Goal: Entertainment & Leisure: Consume media (video, audio)

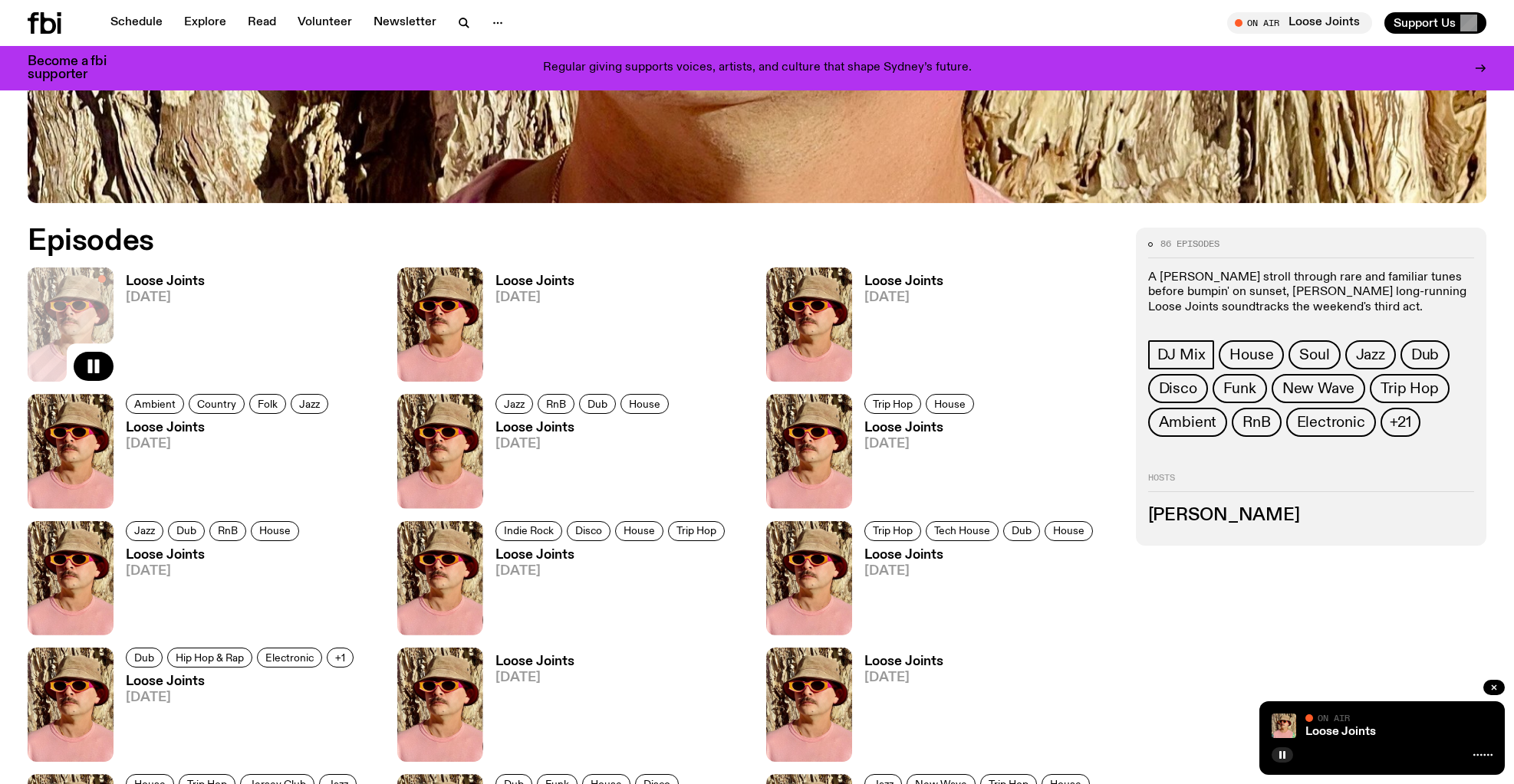
scroll to position [779, 0]
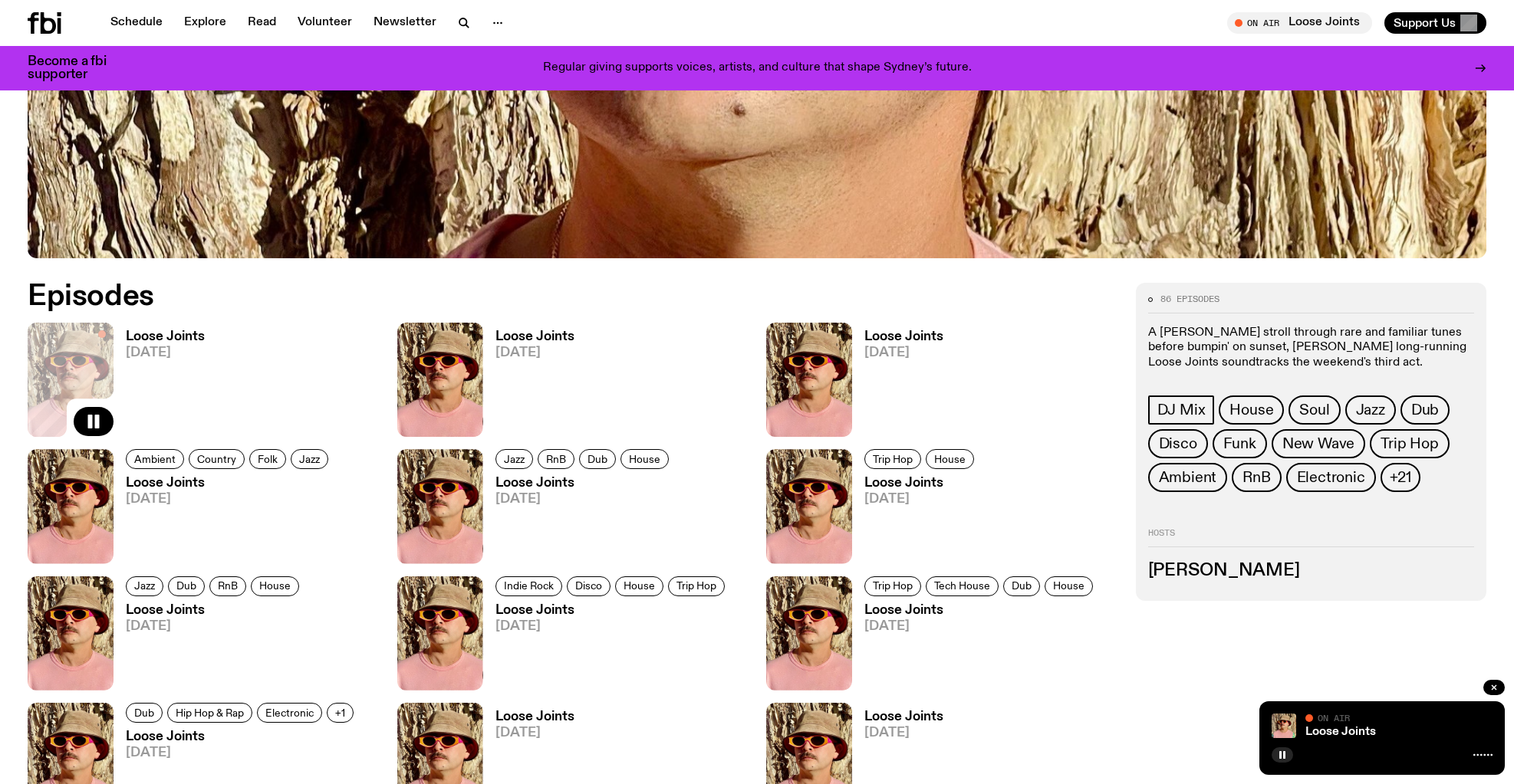
click at [173, 337] on h3 "Loose Joints" at bounding box center [165, 337] width 79 height 13
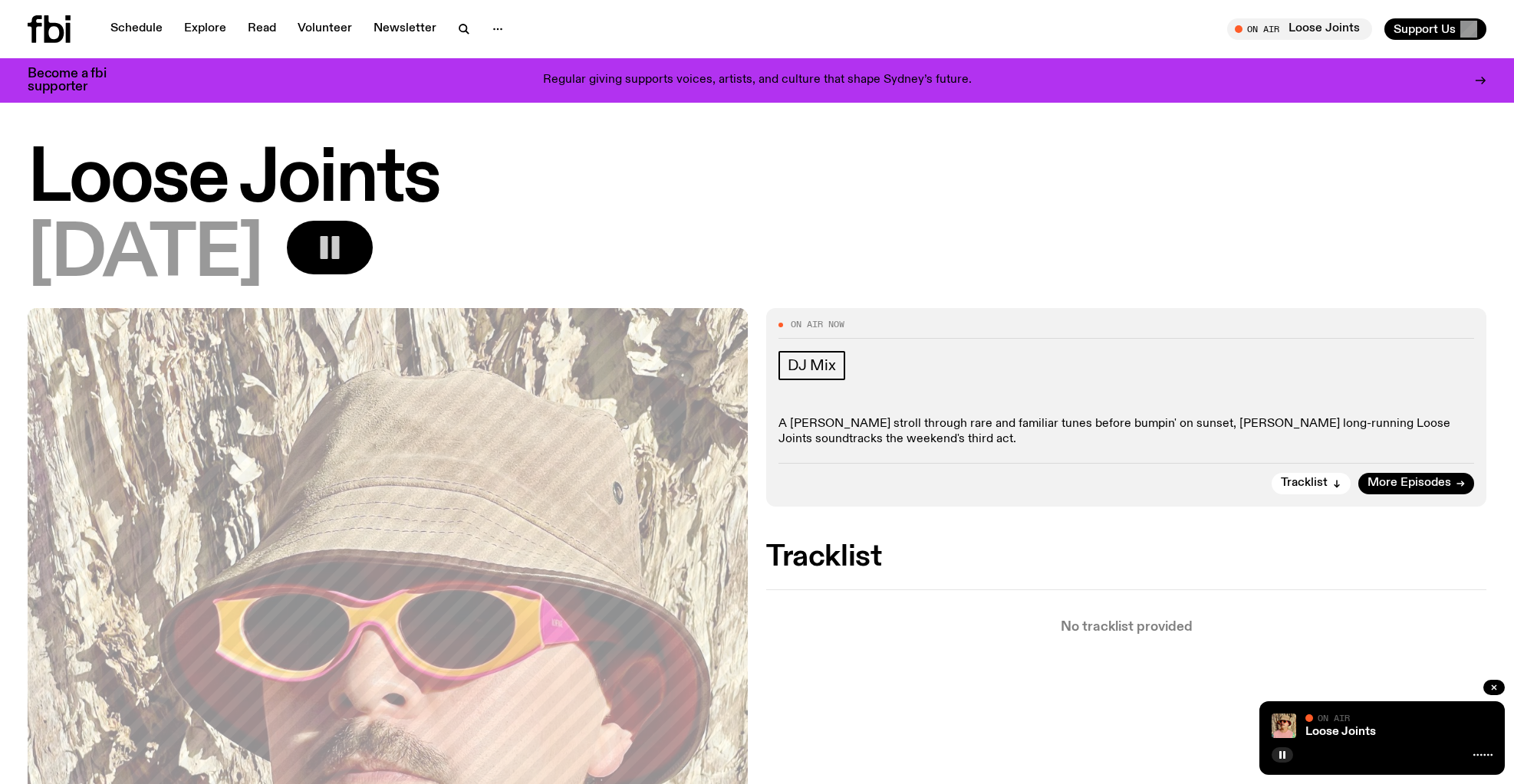
click at [328, 238] on rect "button" at bounding box center [324, 247] width 7 height 23
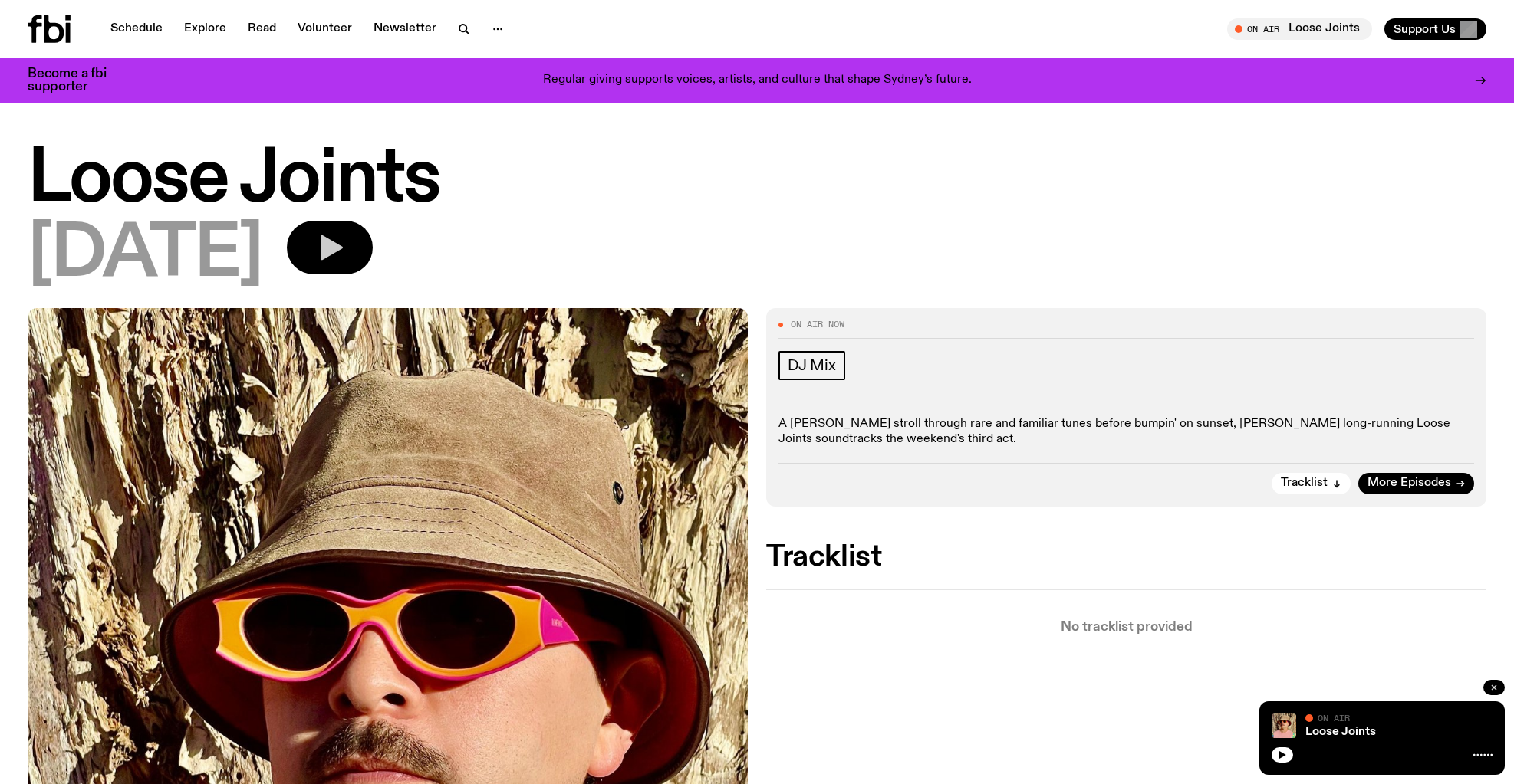
click at [1492, 685] on icon "button" at bounding box center [1493, 687] width 5 height 5
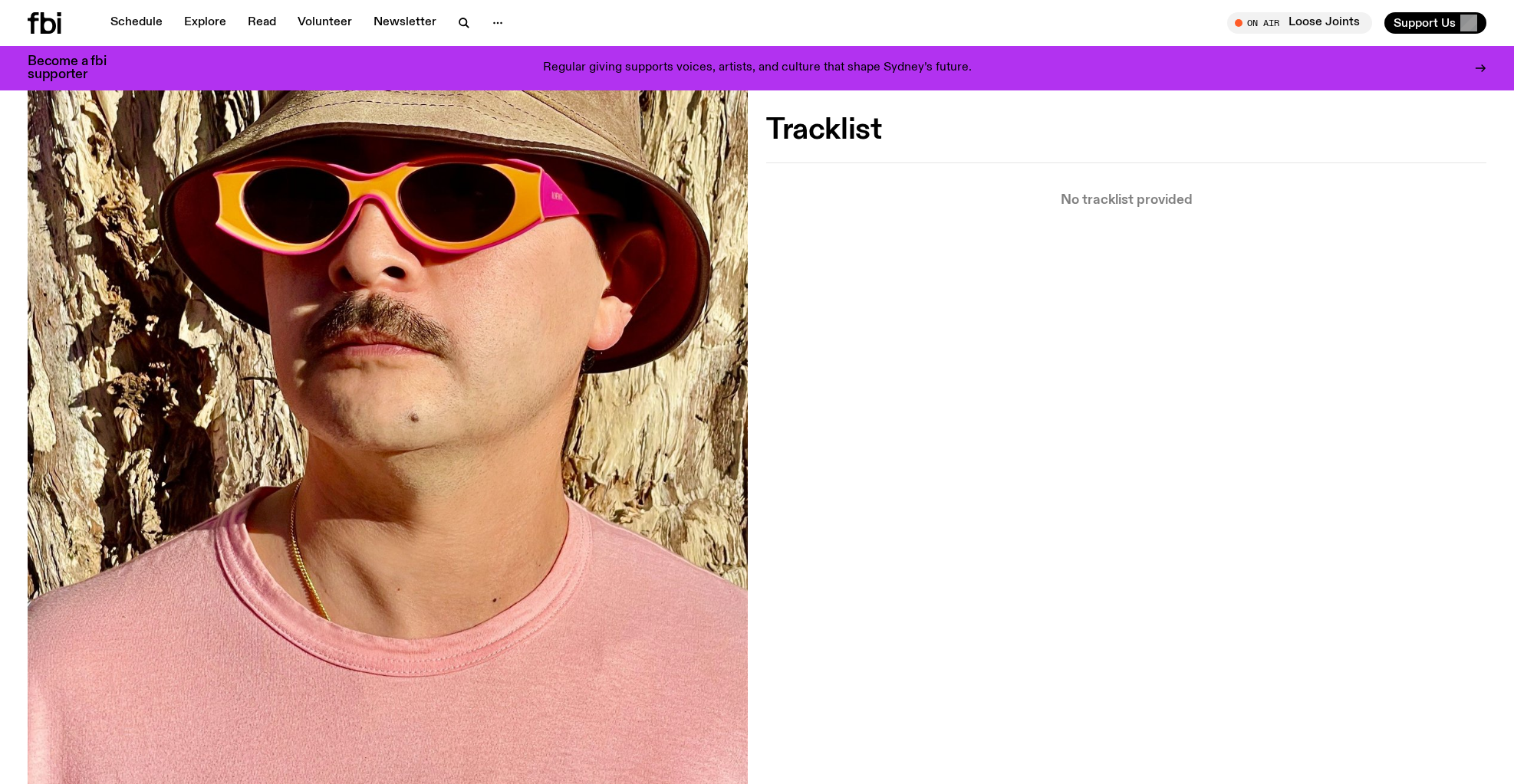
scroll to position [416, 0]
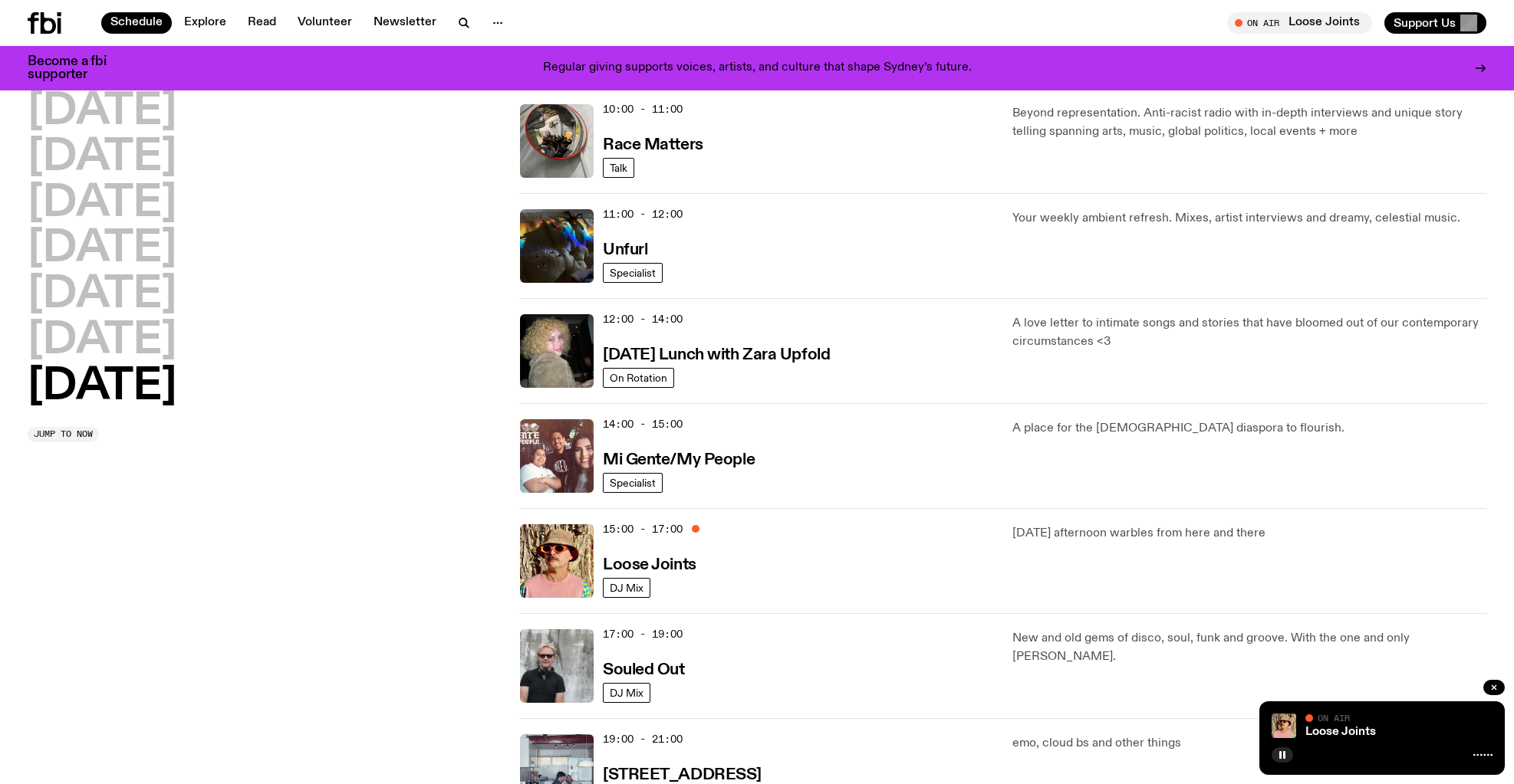
scroll to position [468, 0]
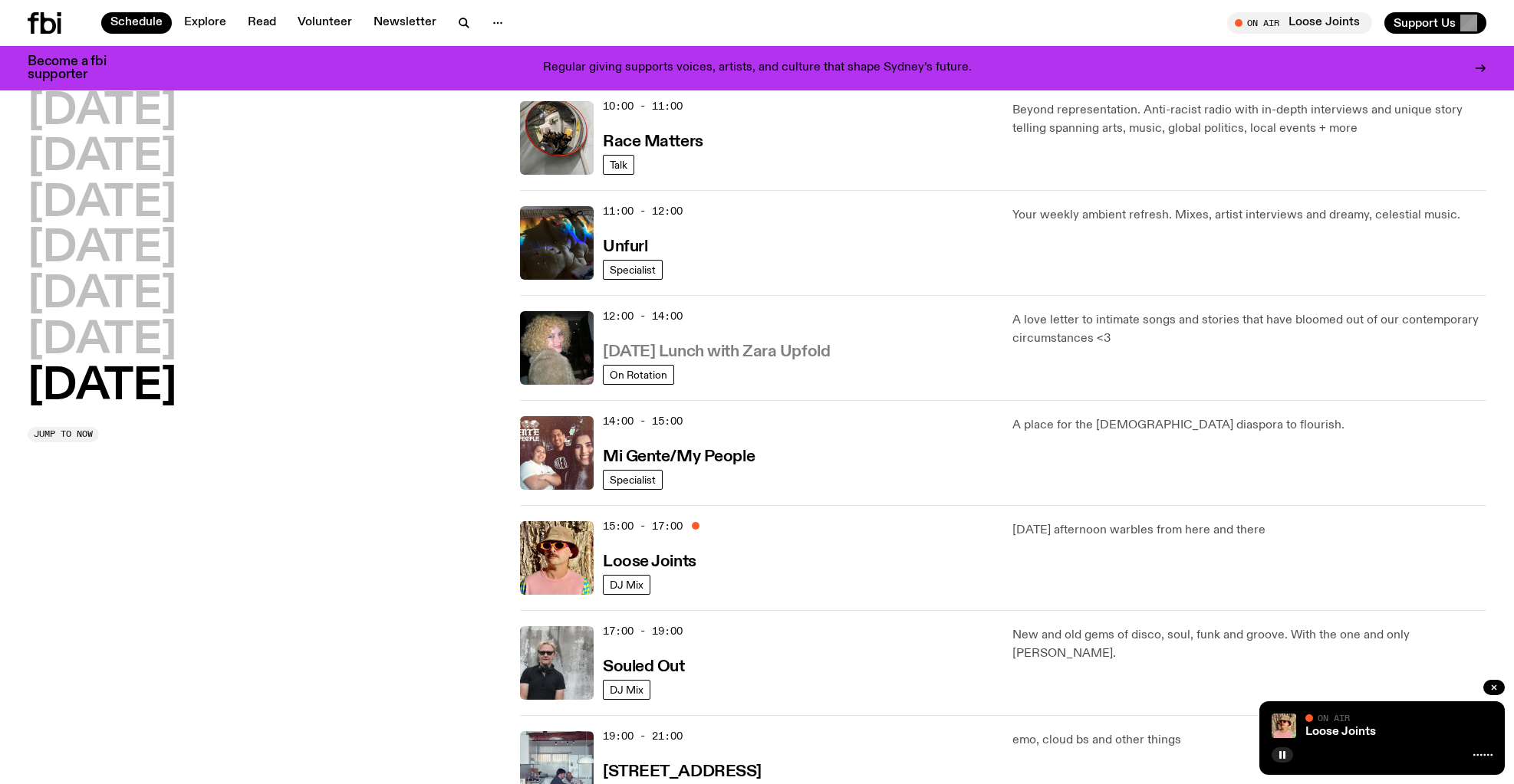
click at [729, 348] on h3 "[DATE] Lunch with Zara Upfold" at bounding box center [717, 353] width 227 height 16
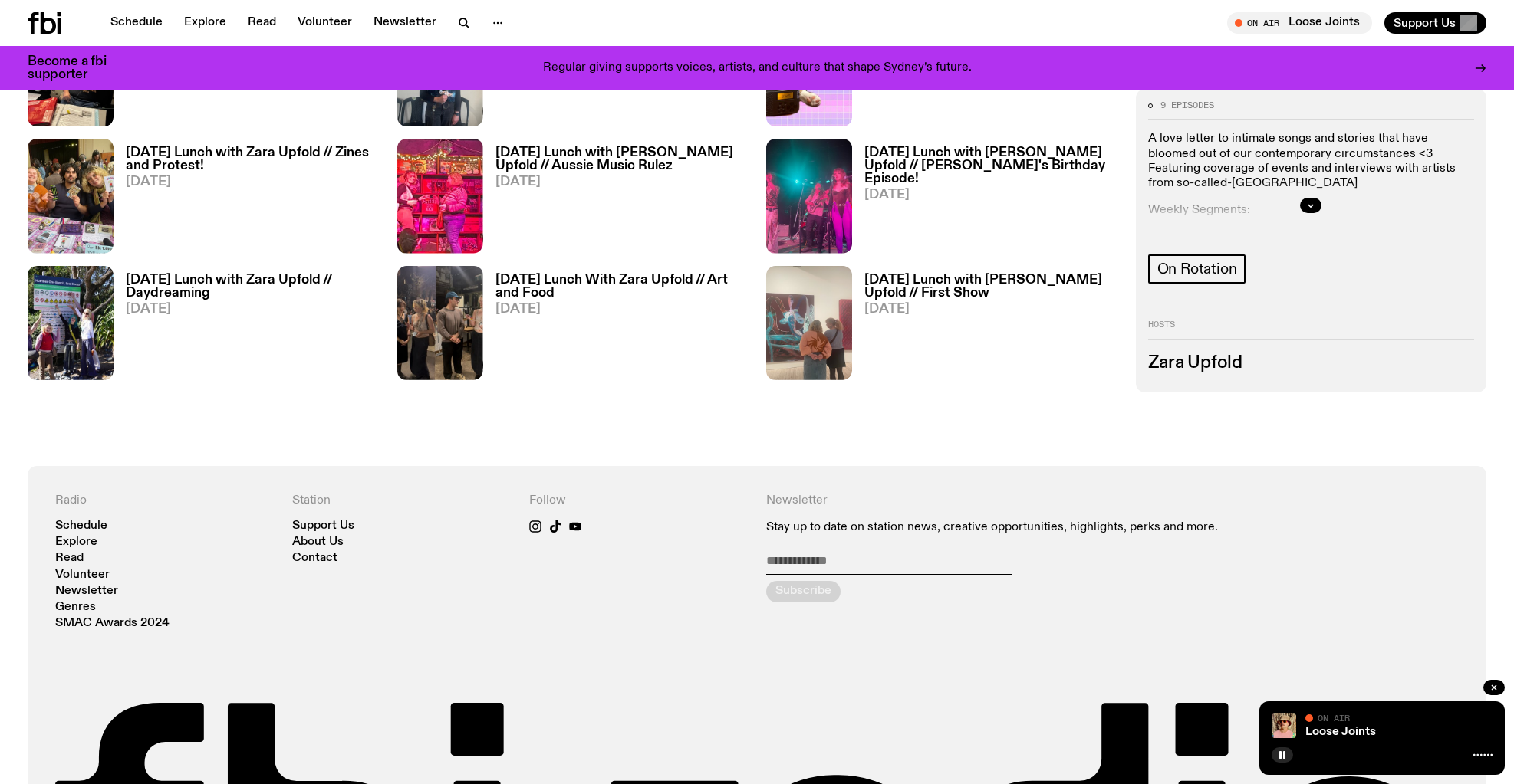
scroll to position [1095, 0]
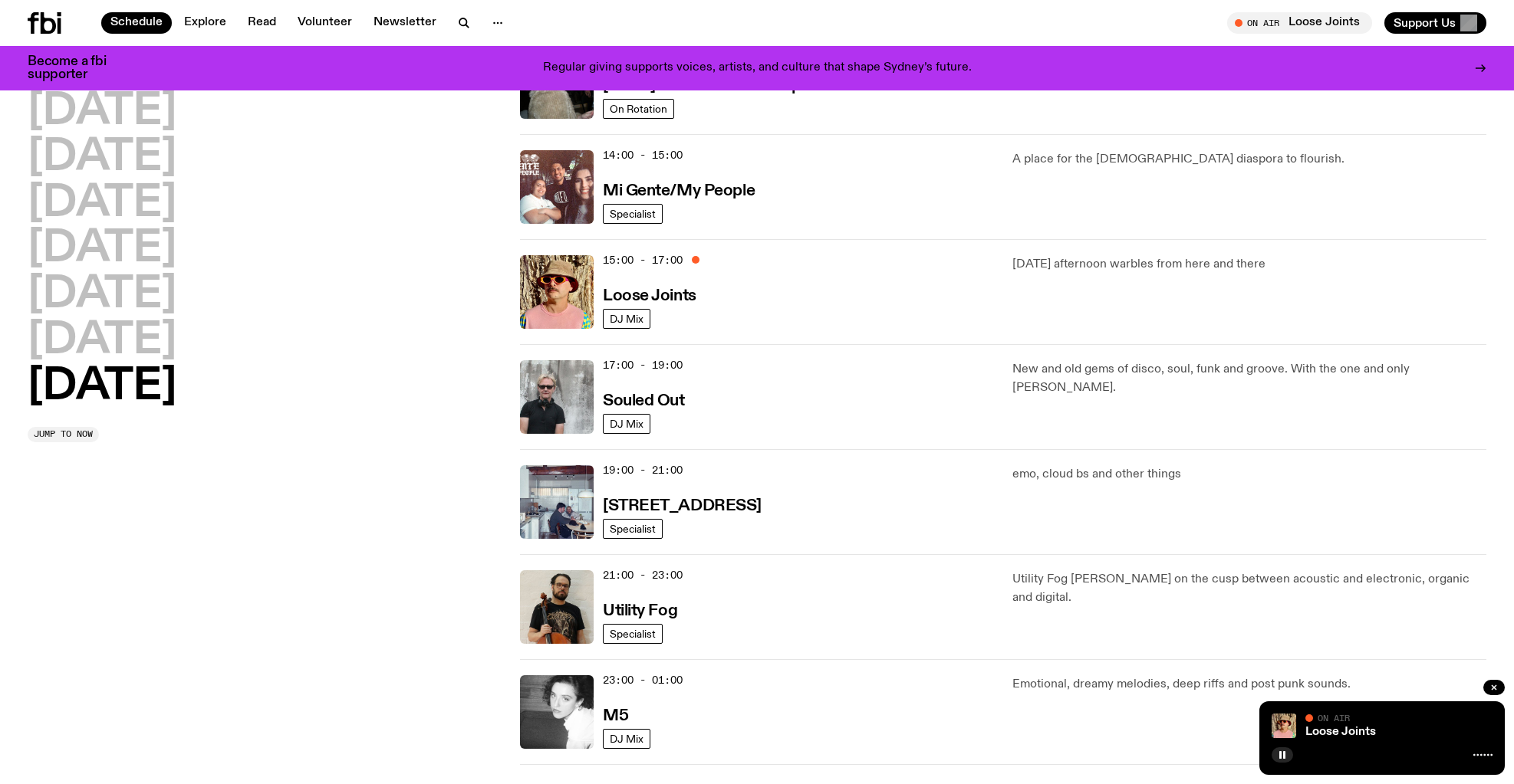
scroll to position [624, 0]
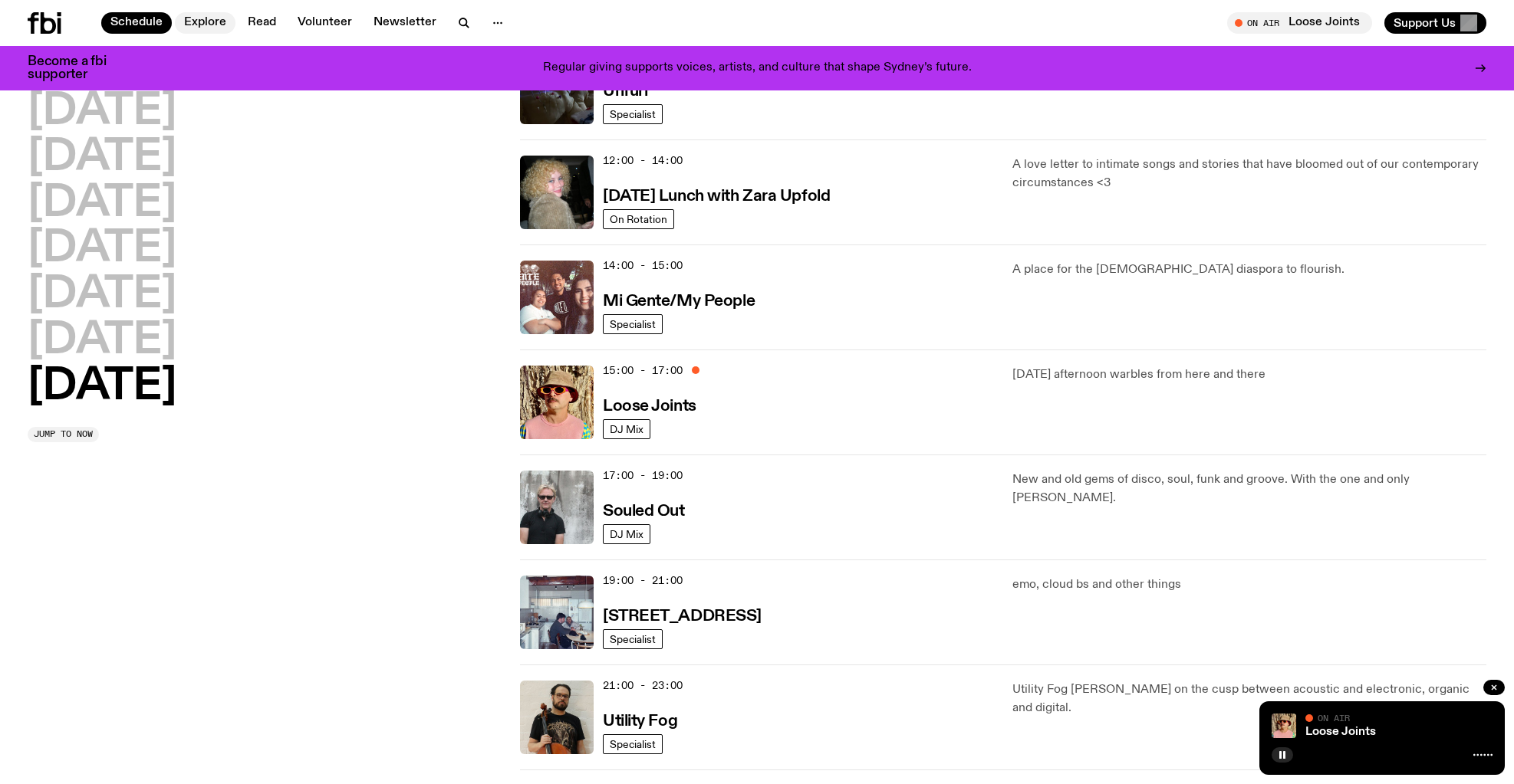
click at [204, 24] on link "Explore" at bounding box center [205, 22] width 60 height 21
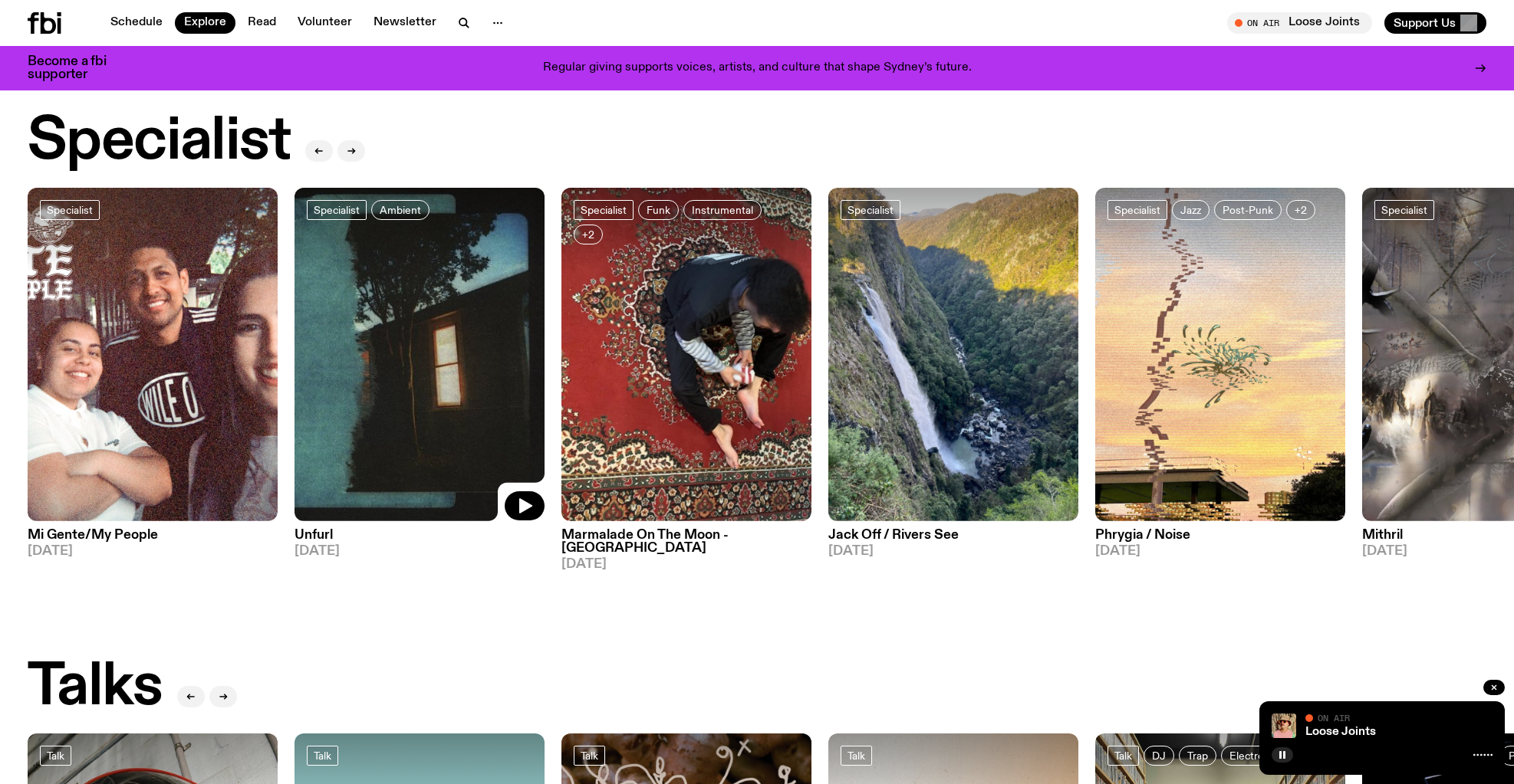
scroll to position [1125, 1]
click at [522, 499] on icon "button" at bounding box center [525, 506] width 13 height 16
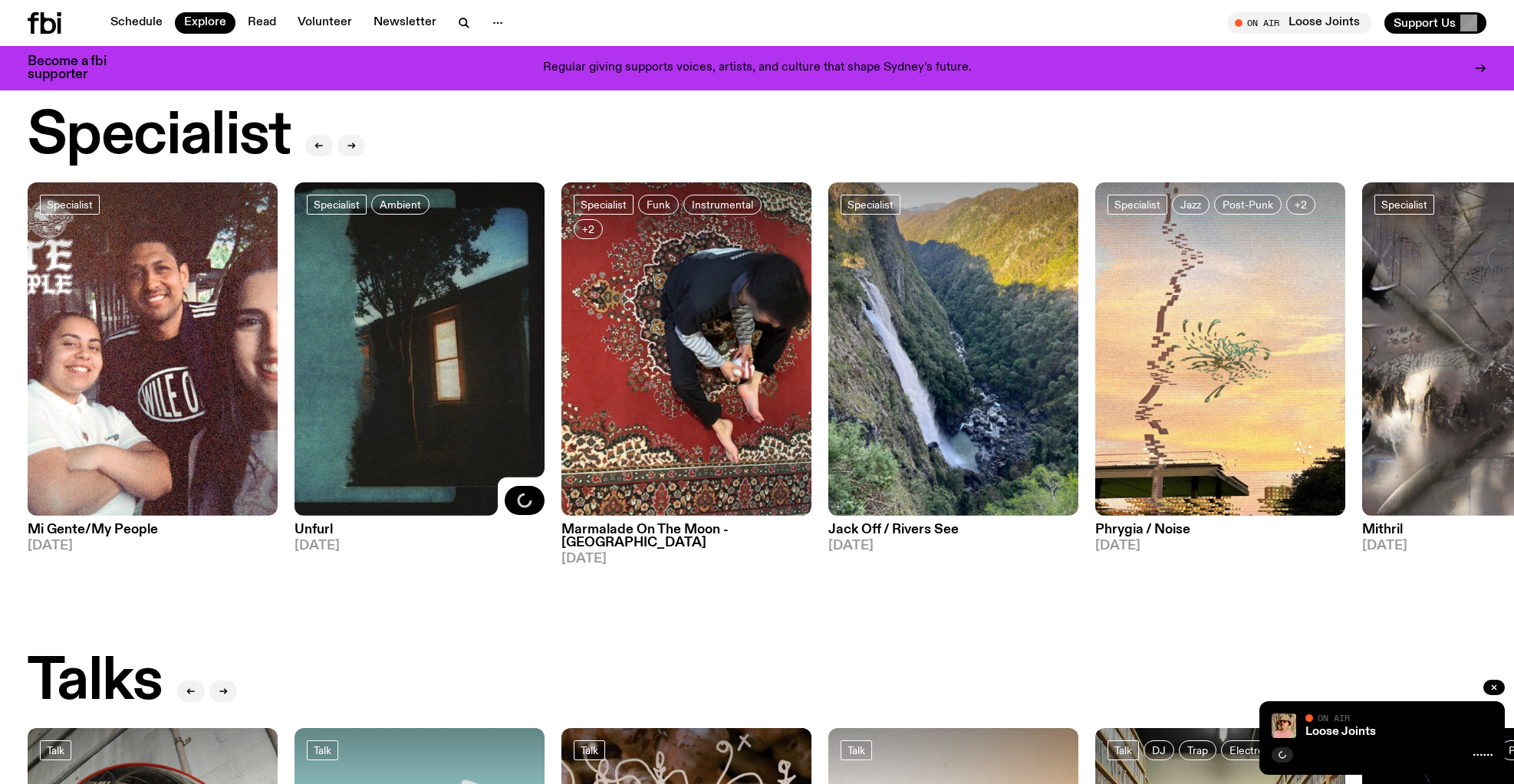
scroll to position [1139, 0]
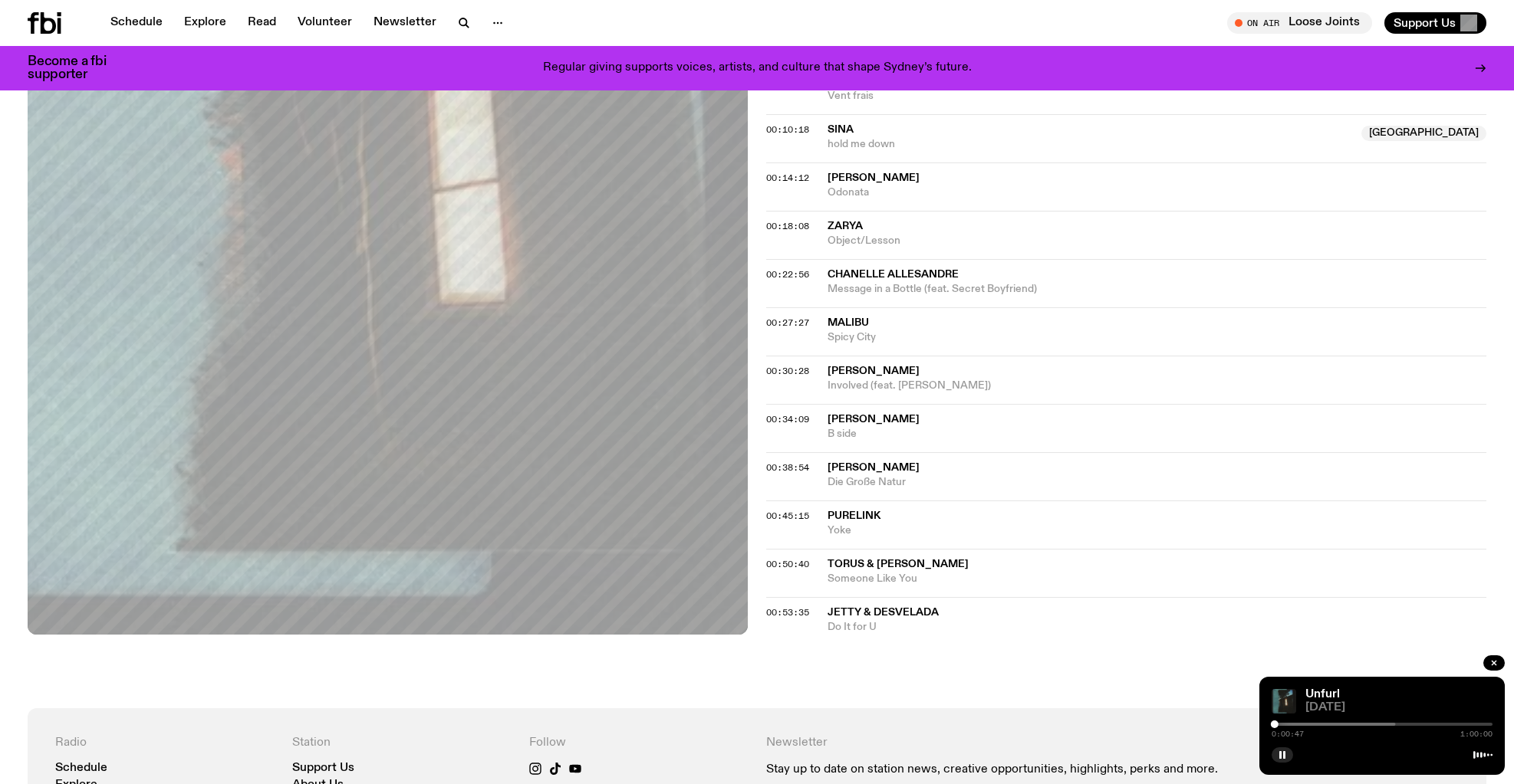
scroll to position [725, 0]
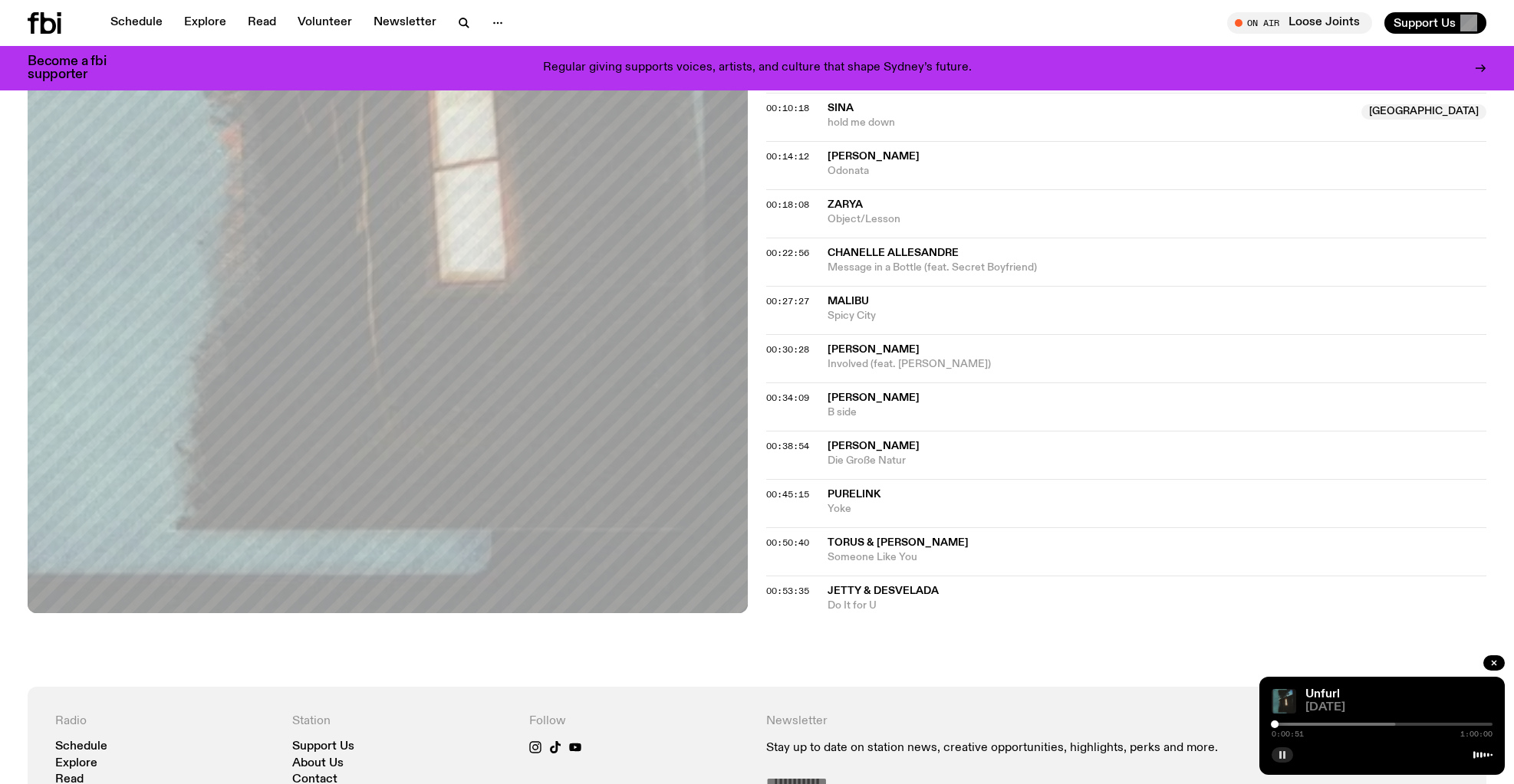
click at [1279, 749] on button "button" at bounding box center [1281, 755] width 21 height 16
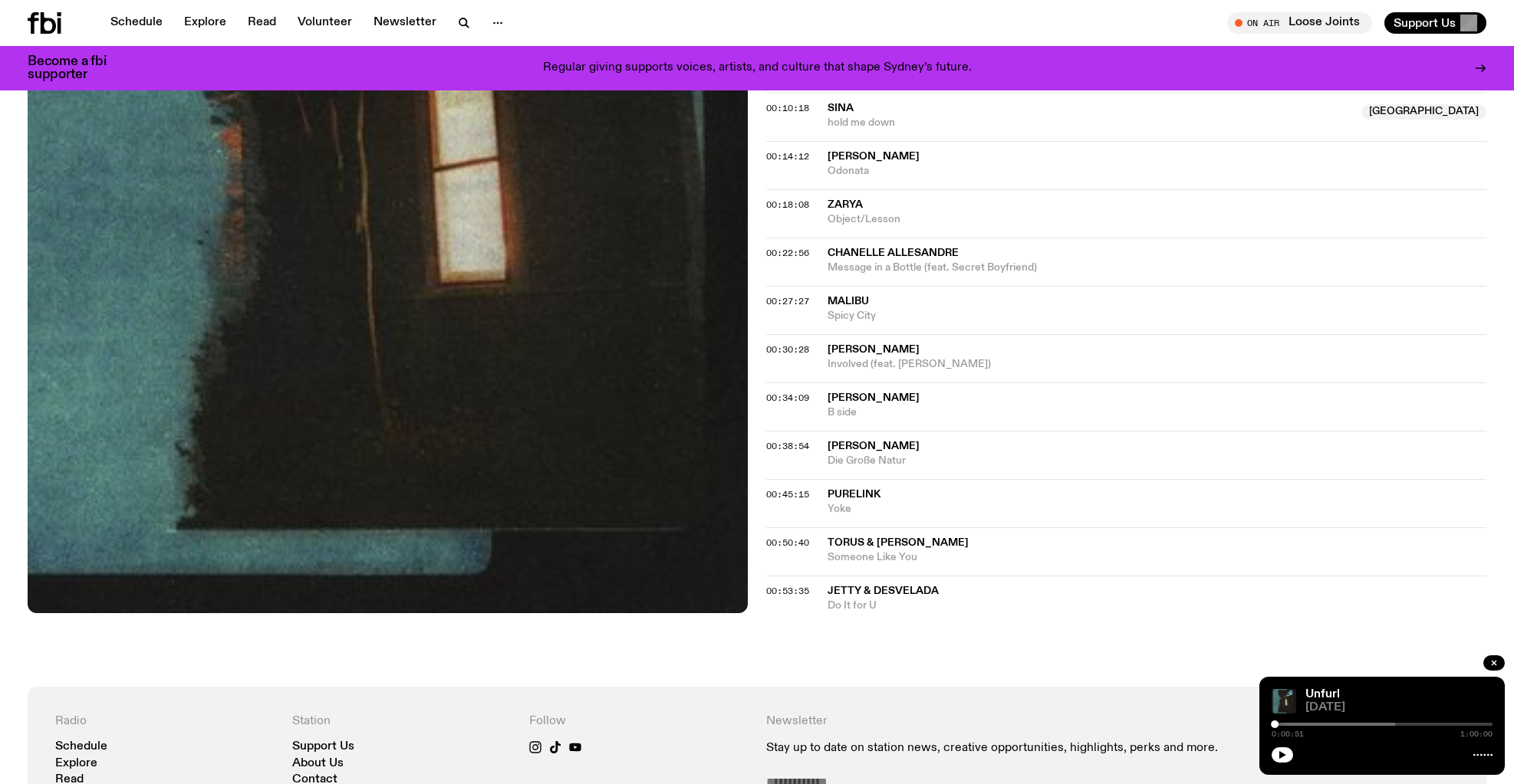
click at [1249, 584] on span "Jetty & Desvelada" at bounding box center [1157, 592] width 659 height 15
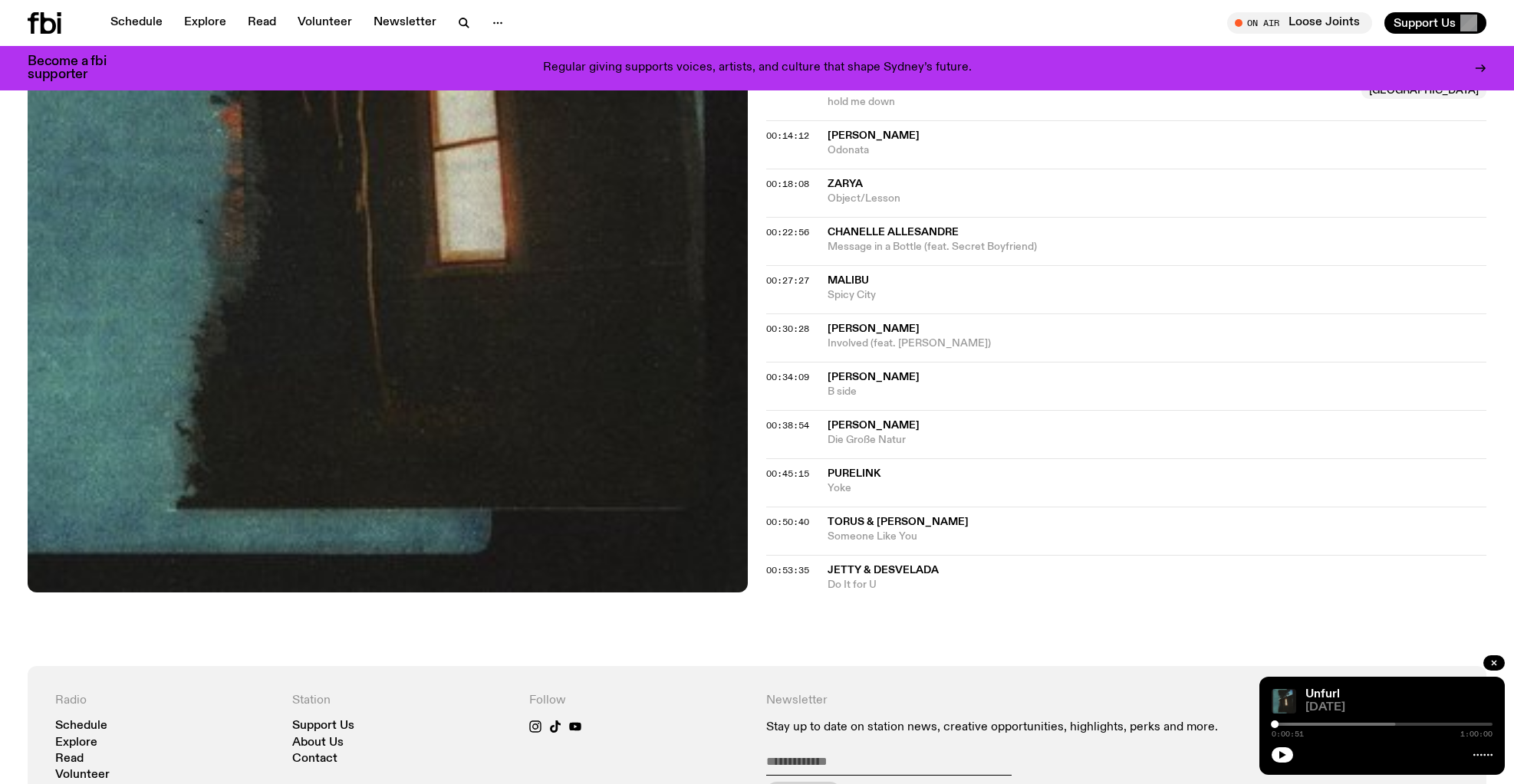
scroll to position [749, 0]
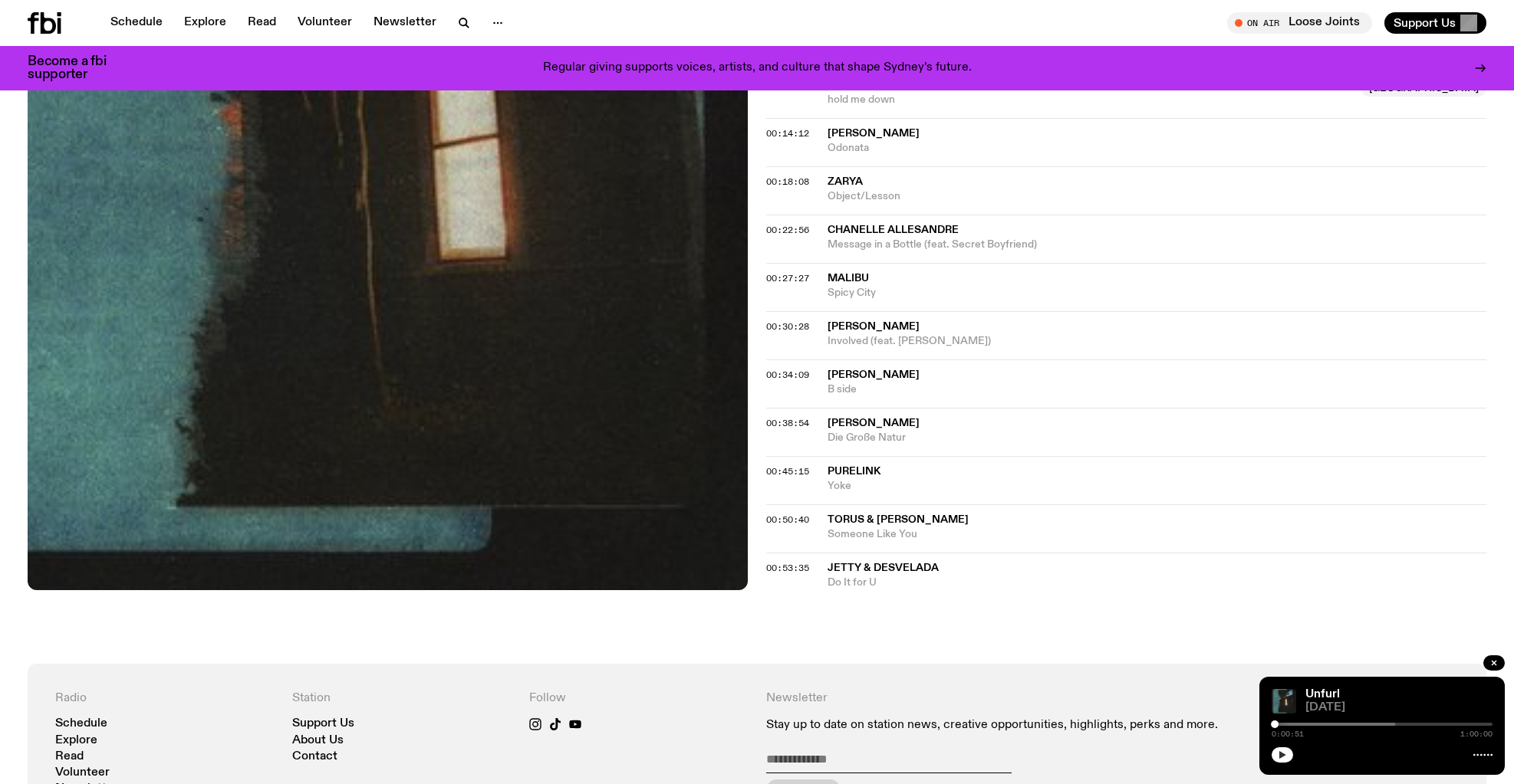
click at [1276, 750] on button "button" at bounding box center [1281, 755] width 21 height 16
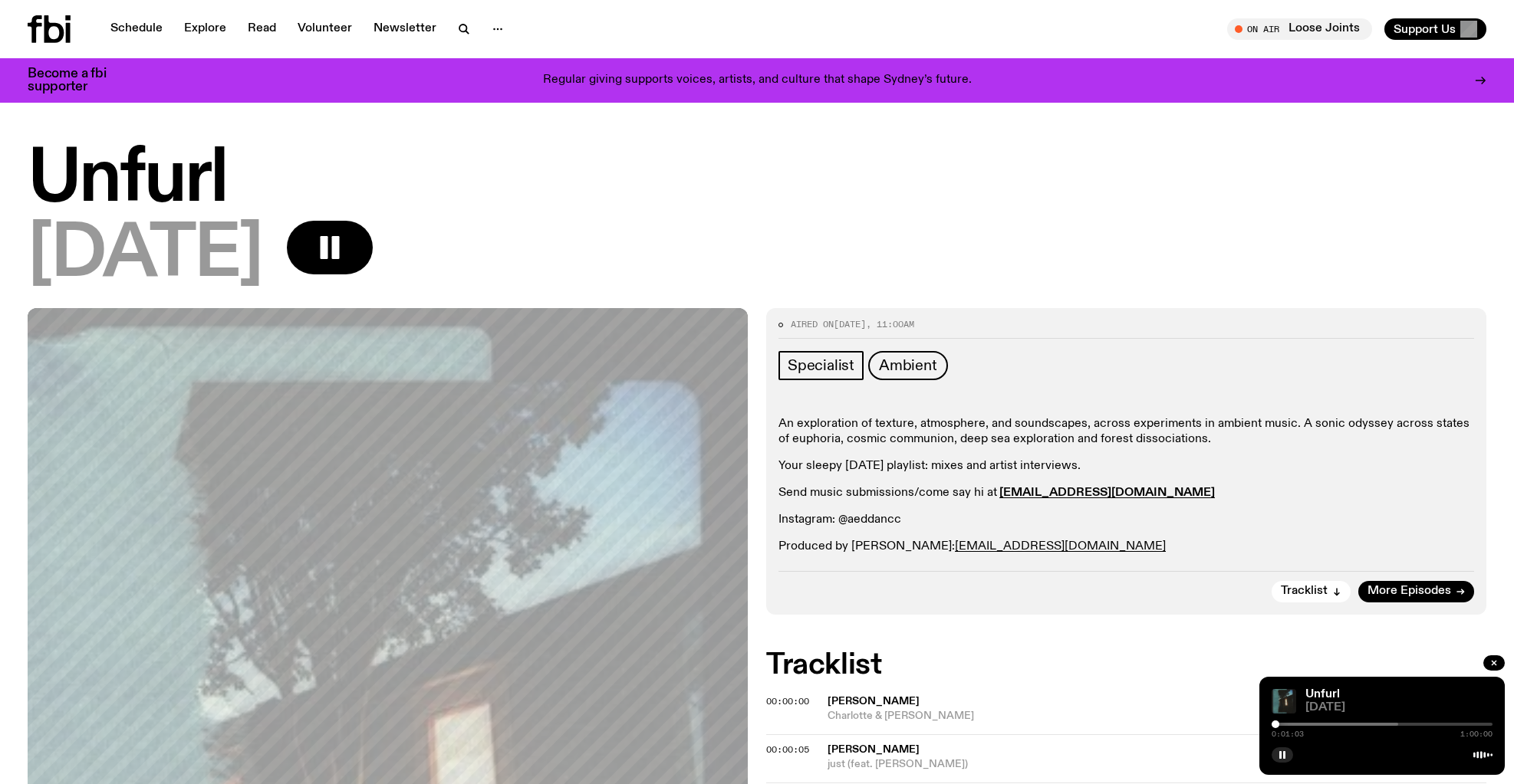
scroll to position [0, 0]
click at [132, 29] on link "Schedule" at bounding box center [136, 28] width 71 height 21
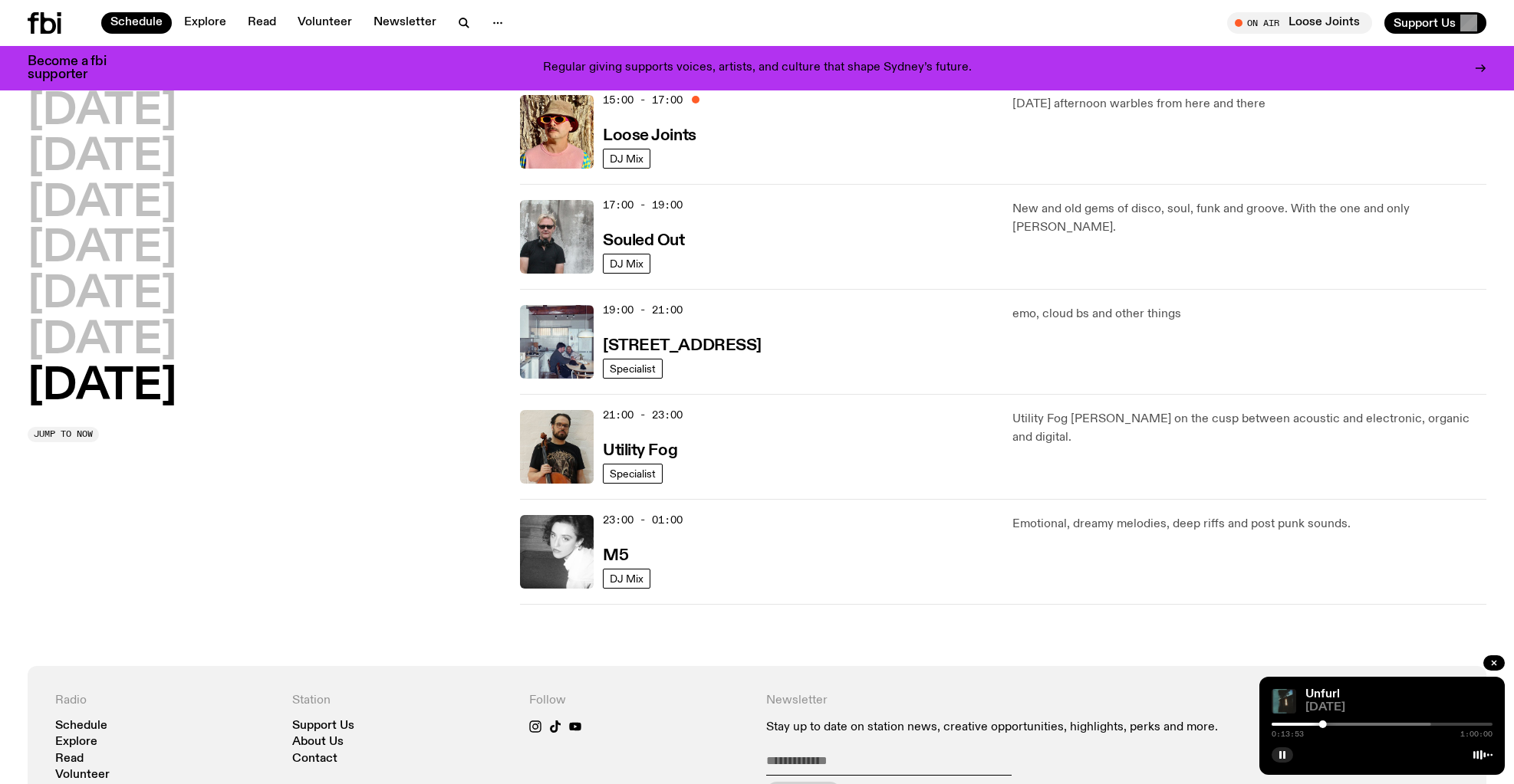
scroll to position [893, 0]
click at [1496, 662] on icon "button" at bounding box center [1493, 662] width 5 height 5
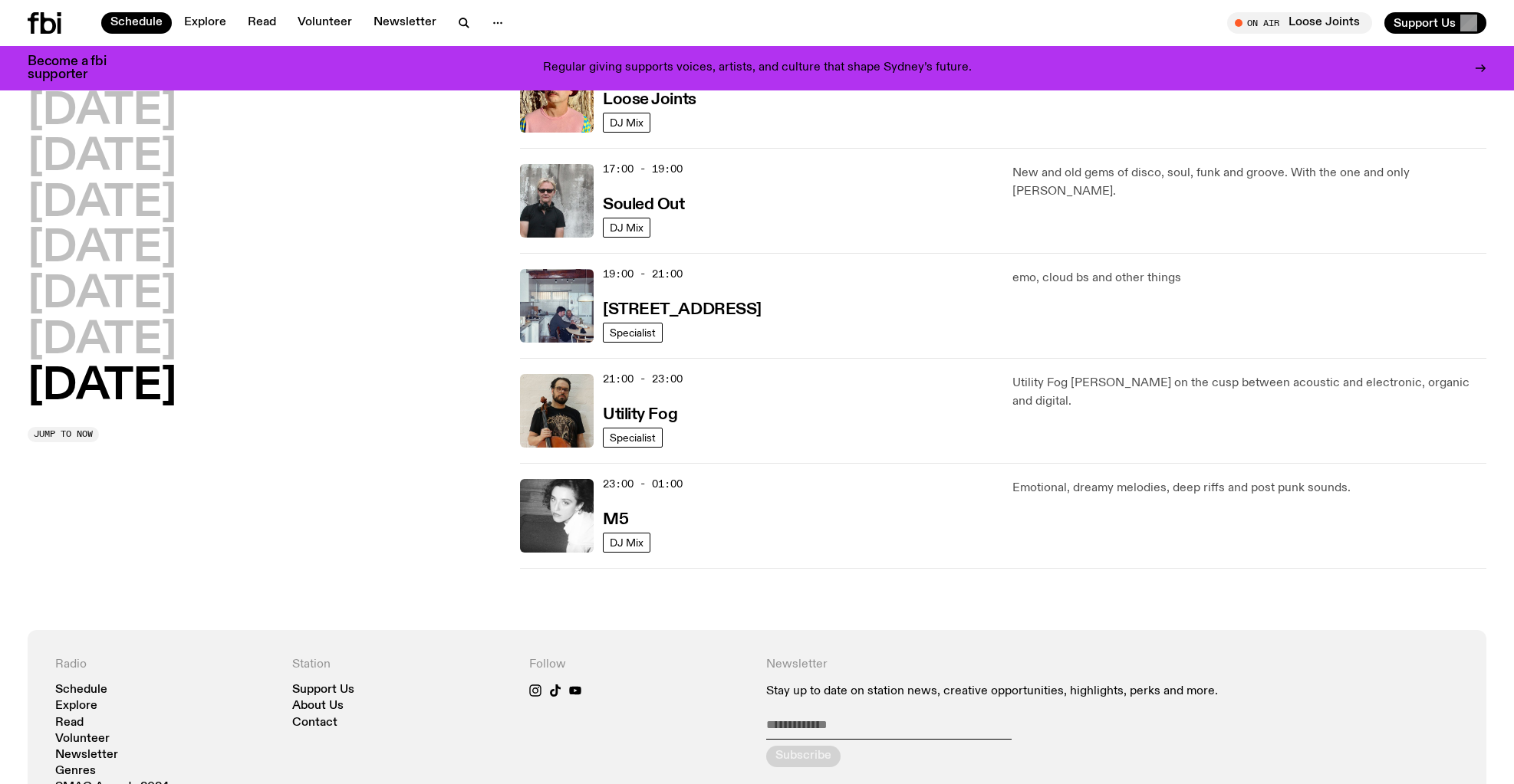
scroll to position [931, 0]
